Goal: Entertainment & Leisure: Consume media (video, audio)

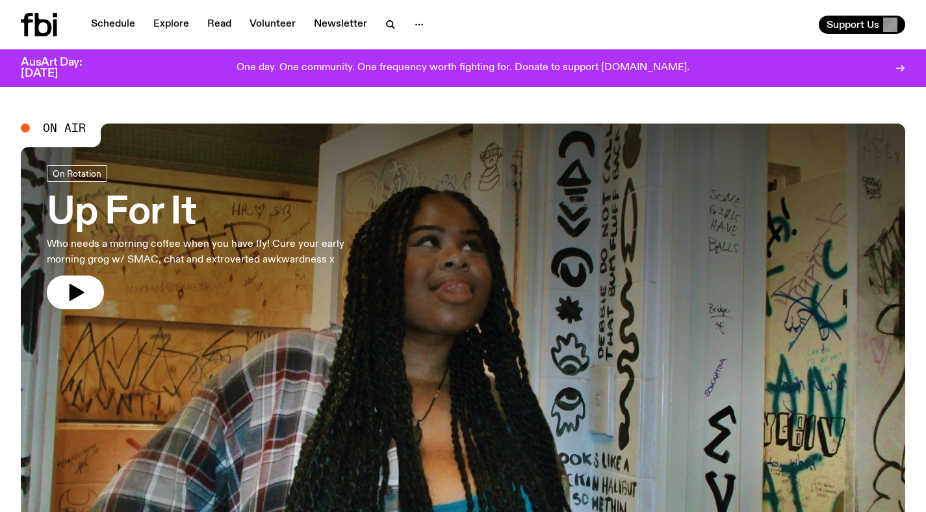
click at [367, 249] on p "Who needs a morning coffee when you have Ify! Cure your early morning grog w/ S…" at bounding box center [213, 252] width 333 height 31
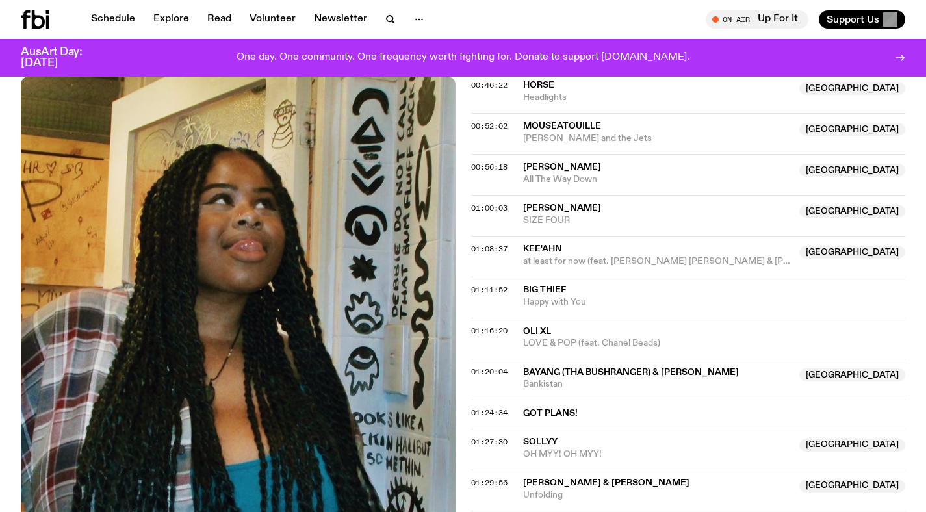
scroll to position [518, 0]
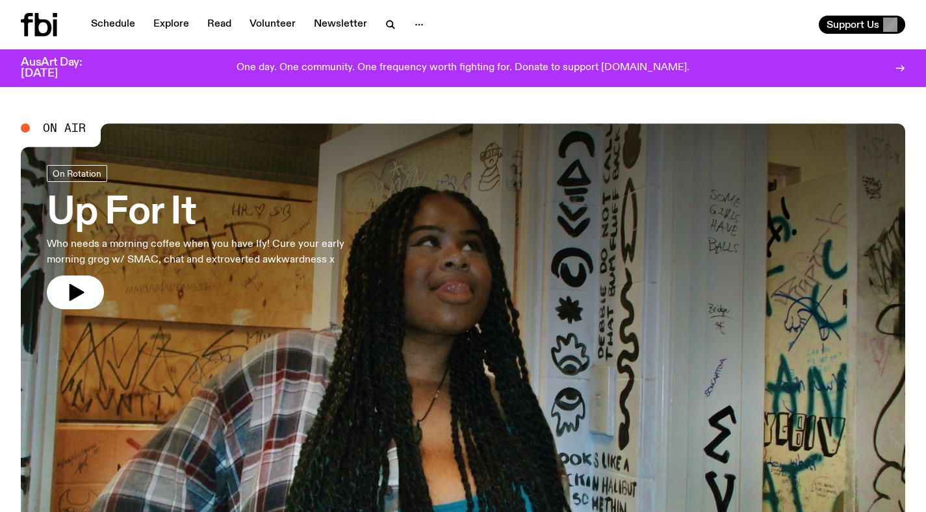
click at [146, 210] on h3 "Up For It" at bounding box center [213, 213] width 333 height 36
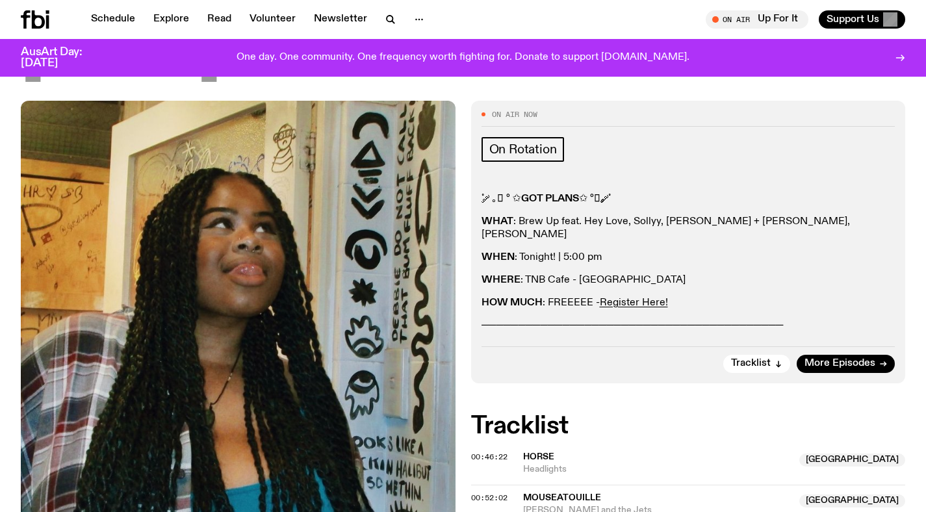
scroll to position [154, 0]
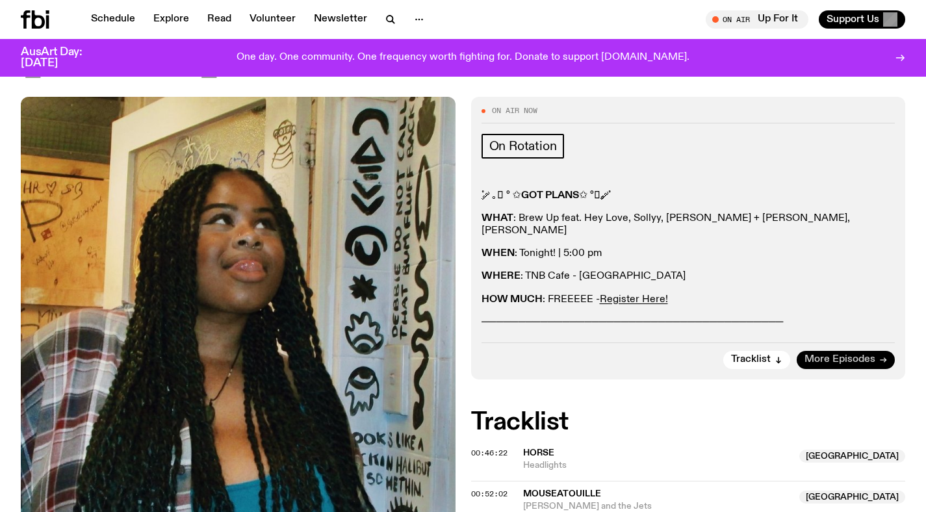
click at [837, 355] on span "More Episodes" at bounding box center [840, 360] width 71 height 10
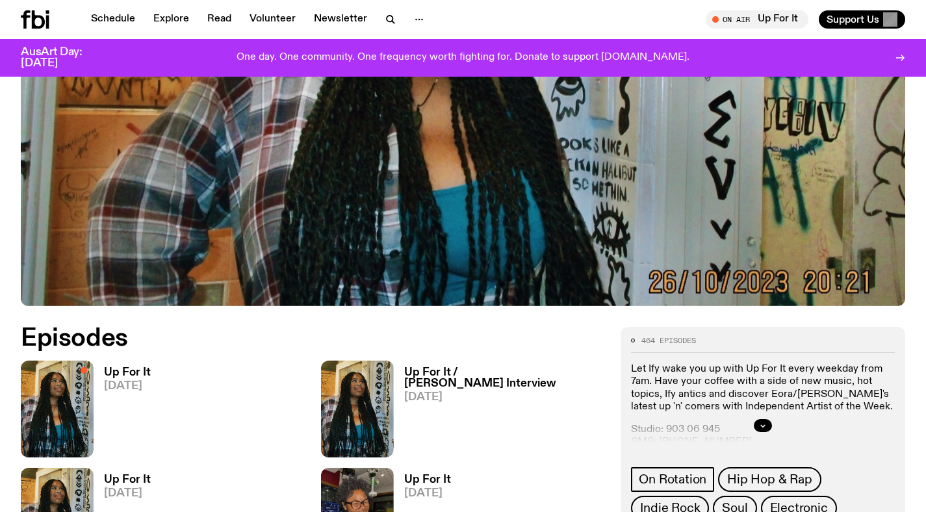
scroll to position [442, 0]
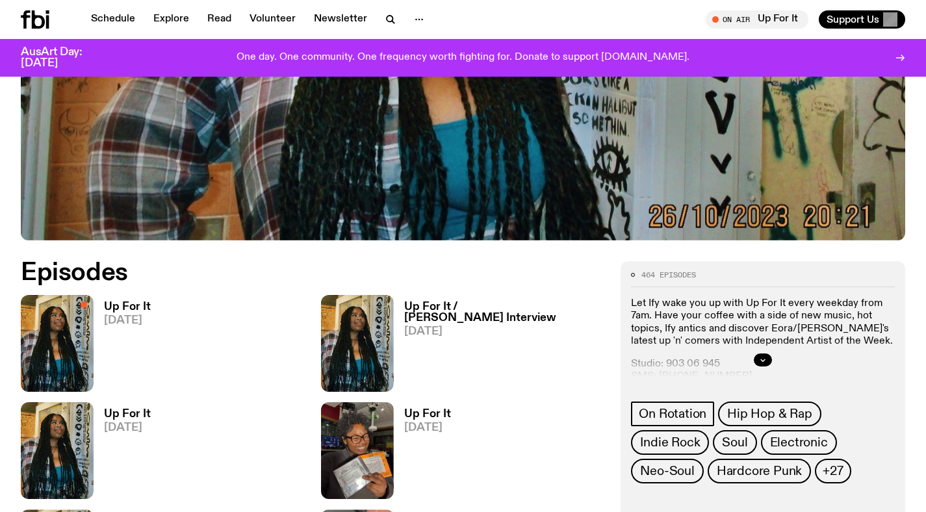
click at [443, 326] on span "[DATE]" at bounding box center [505, 331] width 202 height 11
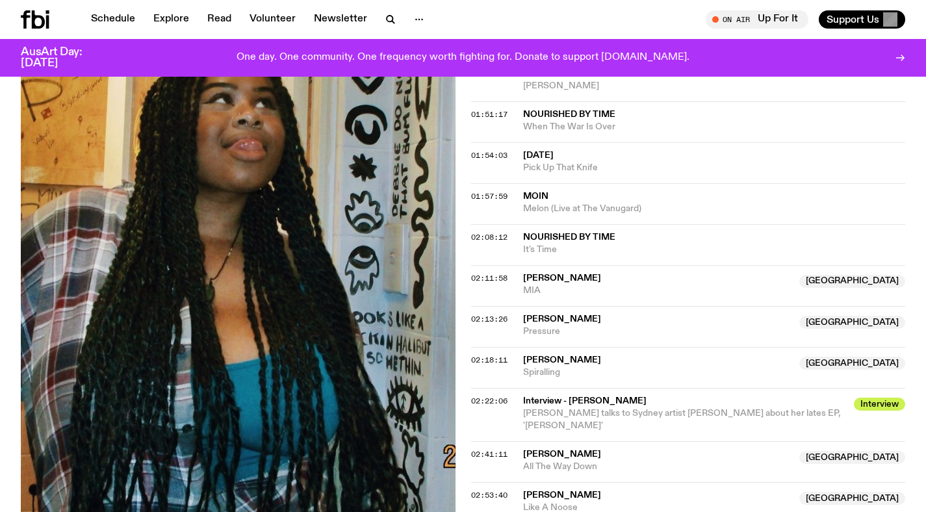
scroll to position [1538, 0]
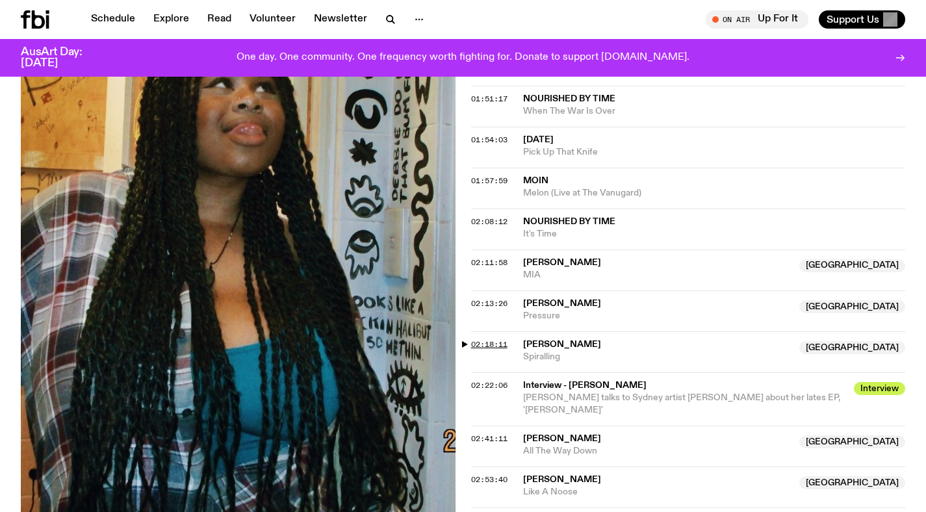
click at [487, 339] on span "02:18:11" at bounding box center [489, 344] width 36 height 10
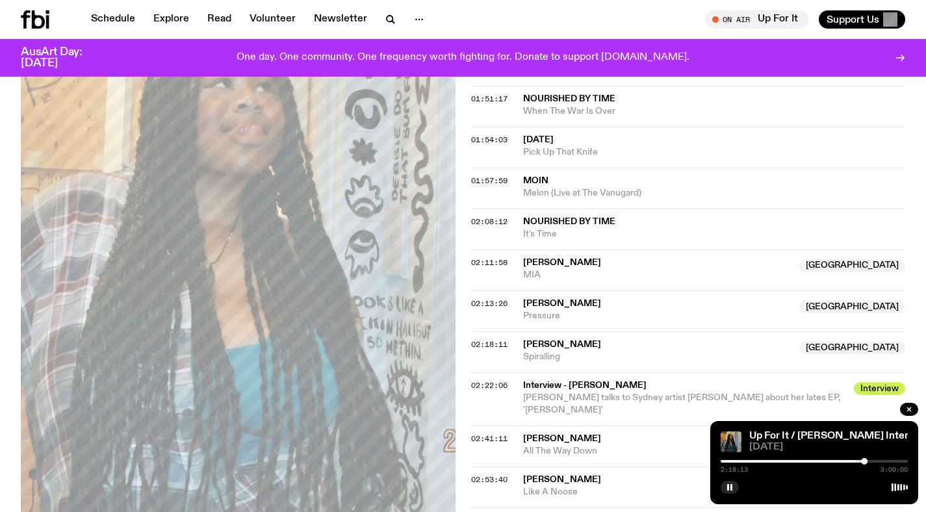
click at [869, 462] on div at bounding box center [814, 461] width 187 height 3
click at [868, 460] on div at bounding box center [869, 461] width 7 height 7
click at [867, 460] on div at bounding box center [868, 461] width 7 height 7
click at [865, 459] on div at bounding box center [867, 461] width 7 height 7
click at [866, 459] on div at bounding box center [865, 461] width 7 height 7
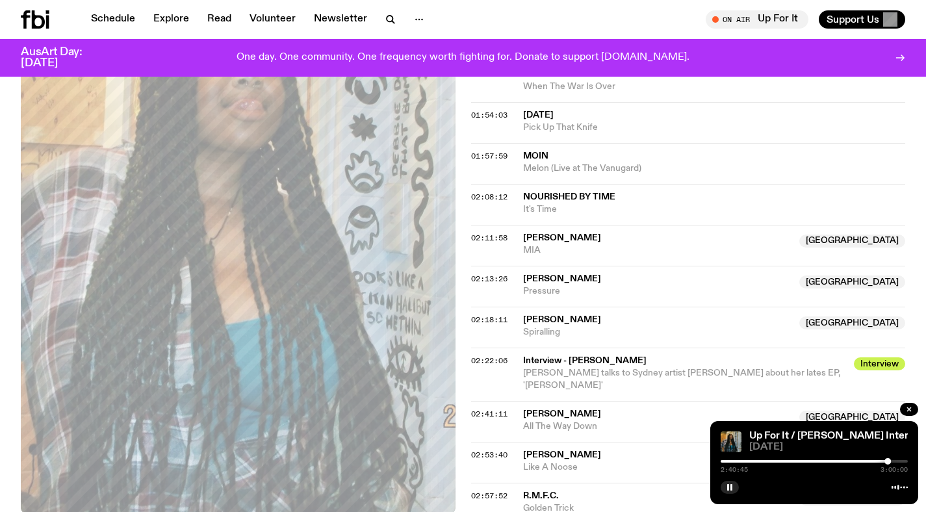
scroll to position [1570, 0]
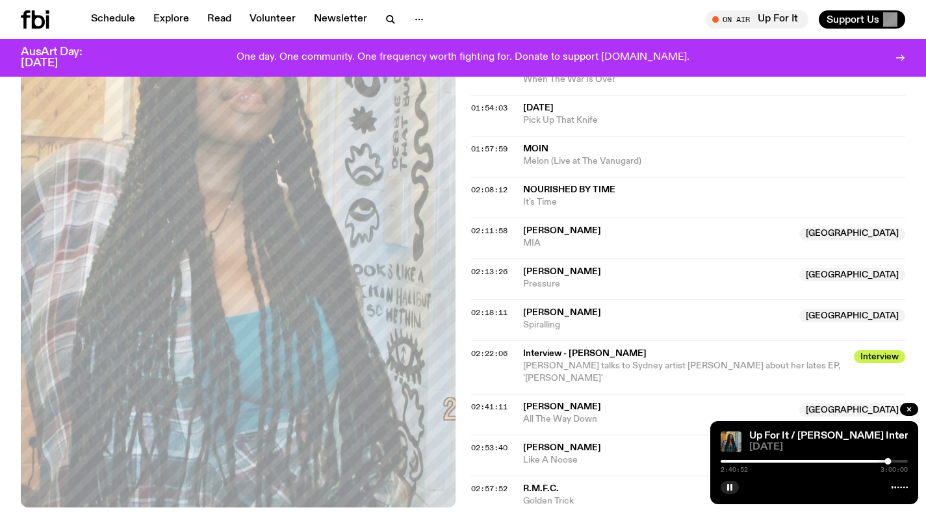
click at [890, 459] on div at bounding box center [888, 461] width 7 height 7
click at [891, 461] on div at bounding box center [890, 461] width 7 height 7
click at [892, 461] on div at bounding box center [891, 461] width 7 height 7
click at [893, 461] on div at bounding box center [892, 461] width 7 height 7
click at [893, 461] on div at bounding box center [893, 461] width 7 height 7
